Goal: Task Accomplishment & Management: Manage account settings

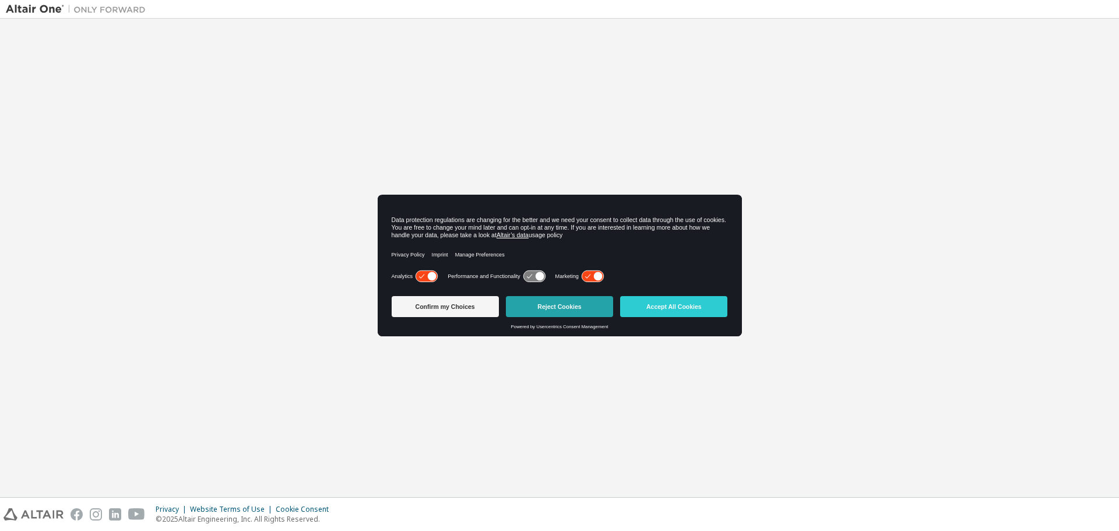
click at [574, 307] on button "Reject Cookies" at bounding box center [559, 306] width 107 height 21
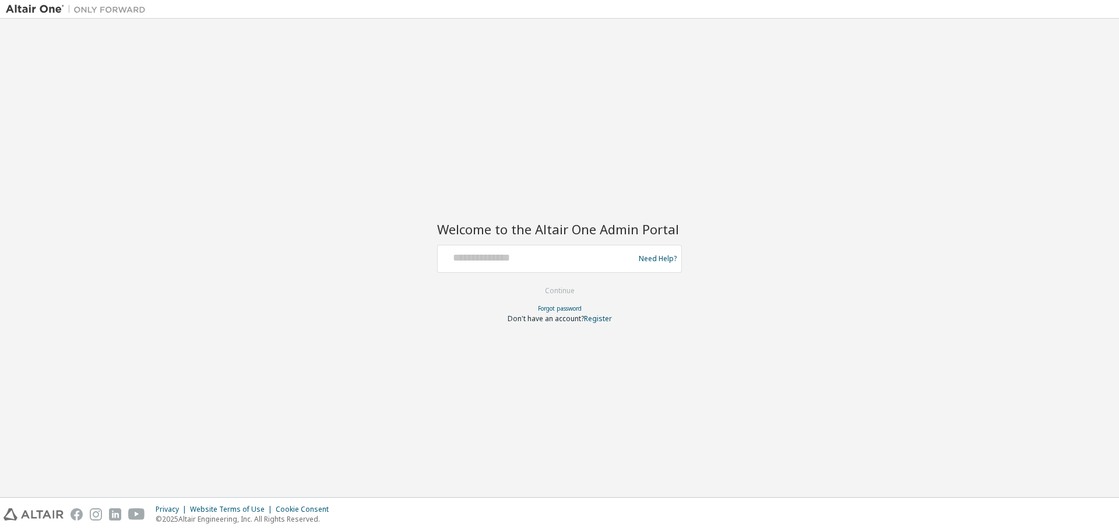
click at [488, 266] on div at bounding box center [537, 259] width 191 height 22
click at [493, 255] on input "text" at bounding box center [537, 256] width 191 height 17
type input "**********"
click at [537, 289] on button "Continue" at bounding box center [560, 290] width 54 height 17
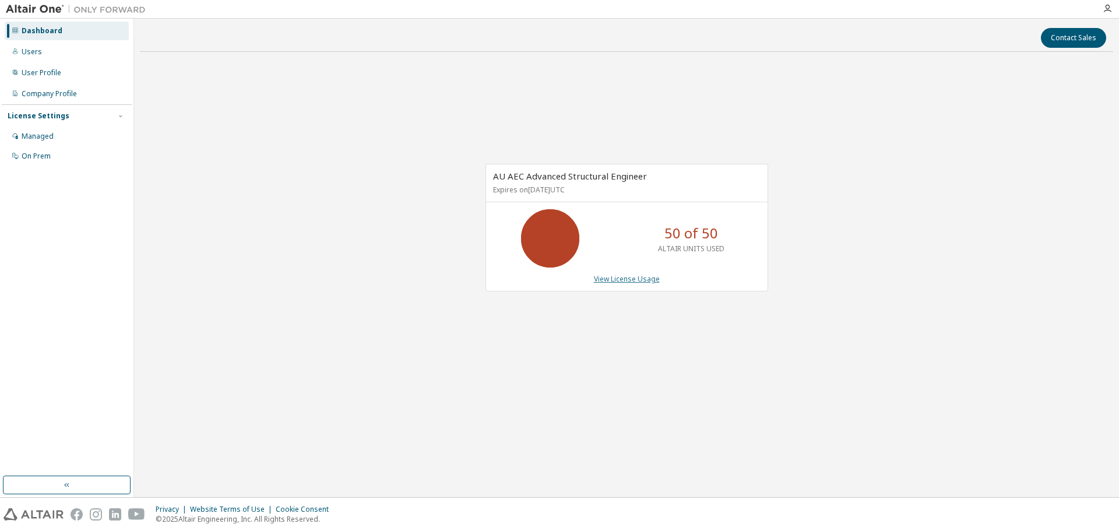
click at [612, 283] on link "View License Usage" at bounding box center [627, 279] width 66 height 10
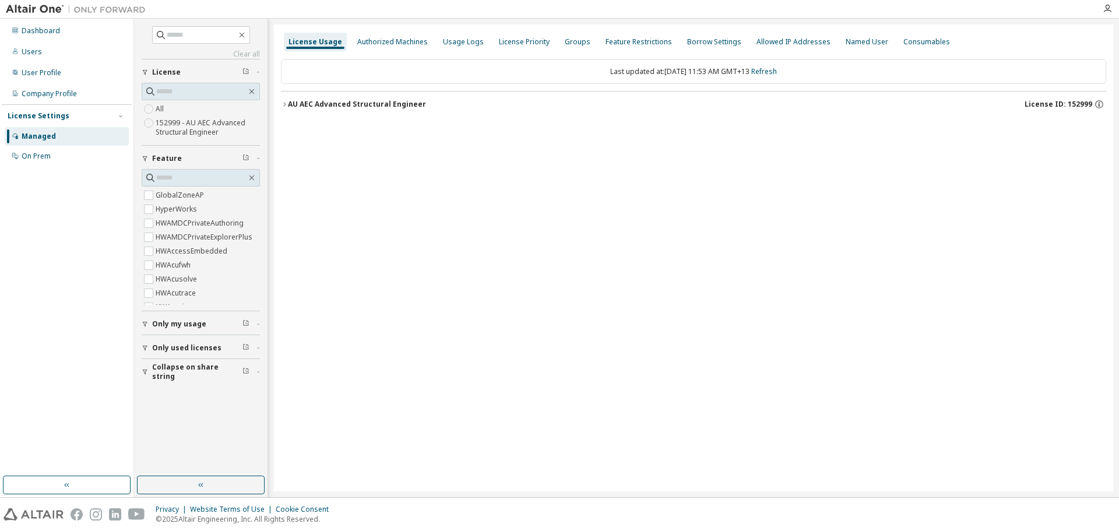
click at [332, 101] on div "AU AEC Advanced Structural Engineer" at bounding box center [357, 104] width 138 height 9
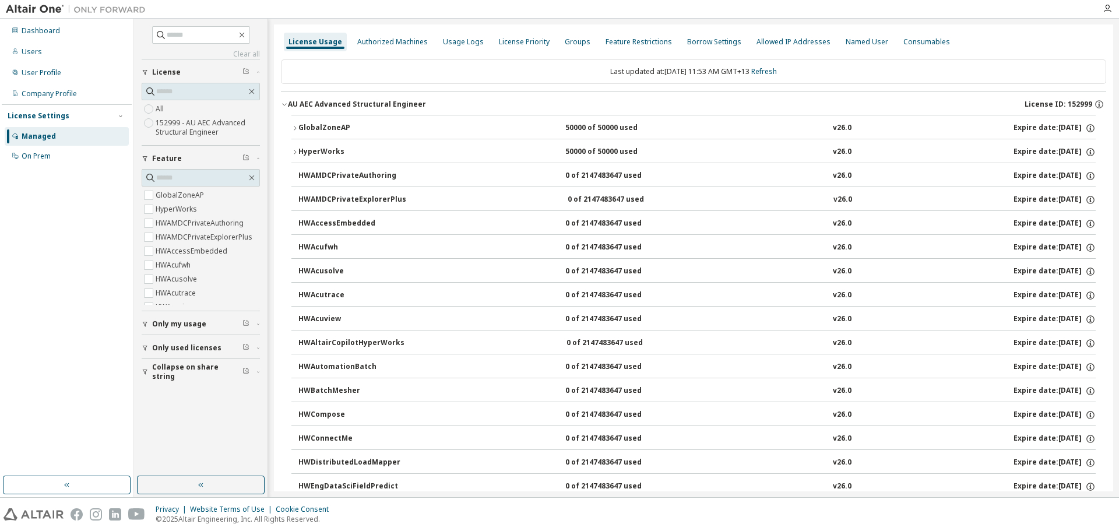
click at [319, 126] on div "GlobalZoneAP" at bounding box center [350, 128] width 105 height 10
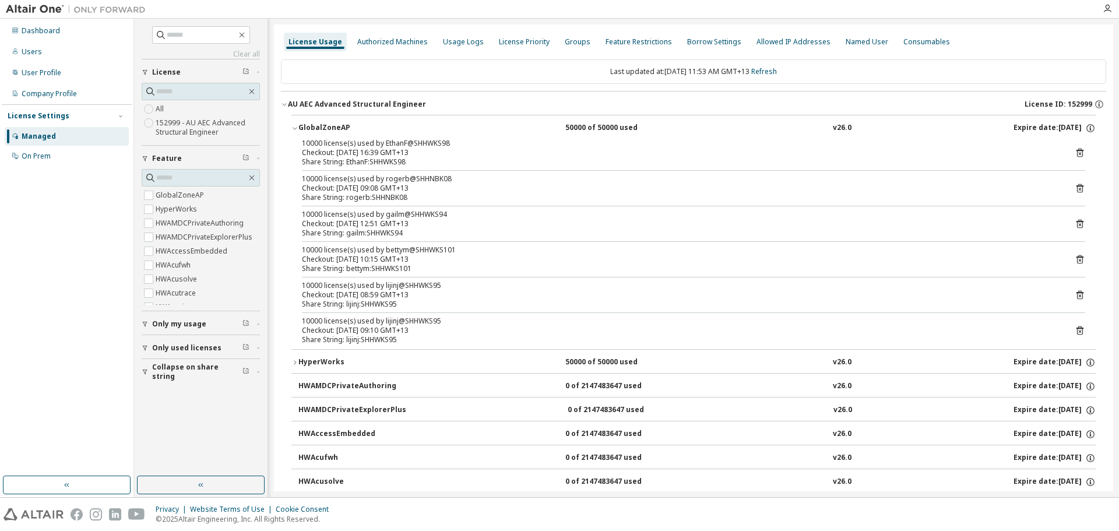
click at [335, 258] on div "Checkout: [DATE] 10:15 GMT+13" at bounding box center [679, 259] width 755 height 9
click at [372, 294] on div "Checkout: [DATE] 08:59 GMT+13" at bounding box center [679, 294] width 755 height 9
click at [1007, 268] on div "Share String: bettym:SHHWKS101" at bounding box center [679, 268] width 755 height 9
